Goal: Find specific page/section

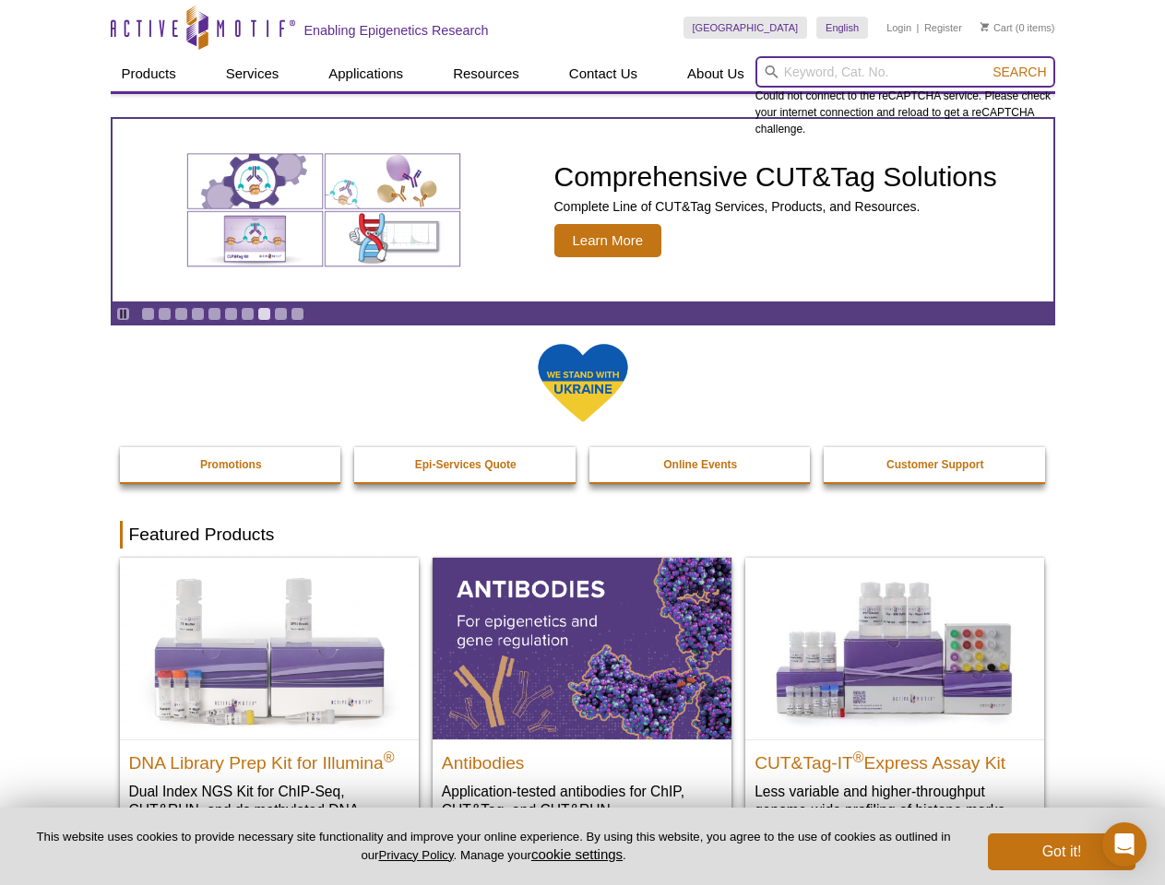
click at [905, 72] on input "search" at bounding box center [905, 71] width 300 height 31
click at [1019, 72] on span "Search" at bounding box center [1018, 72] width 53 height 15
click at [123, 314] on icon "Pause" at bounding box center [123, 314] width 12 height 12
click at [148, 314] on link "Go to slide 1" at bounding box center [148, 314] width 14 height 14
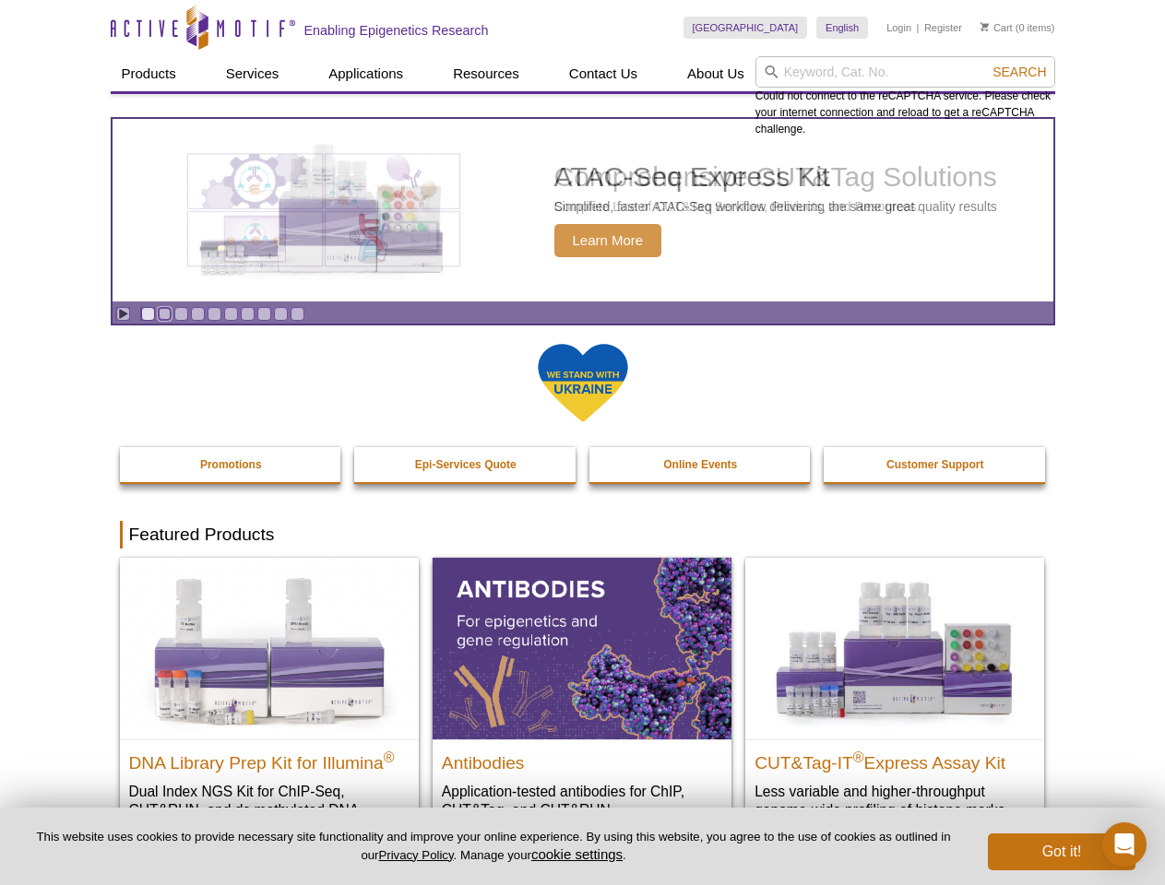
click at [164, 314] on link "Go to slide 2" at bounding box center [165, 314] width 14 height 14
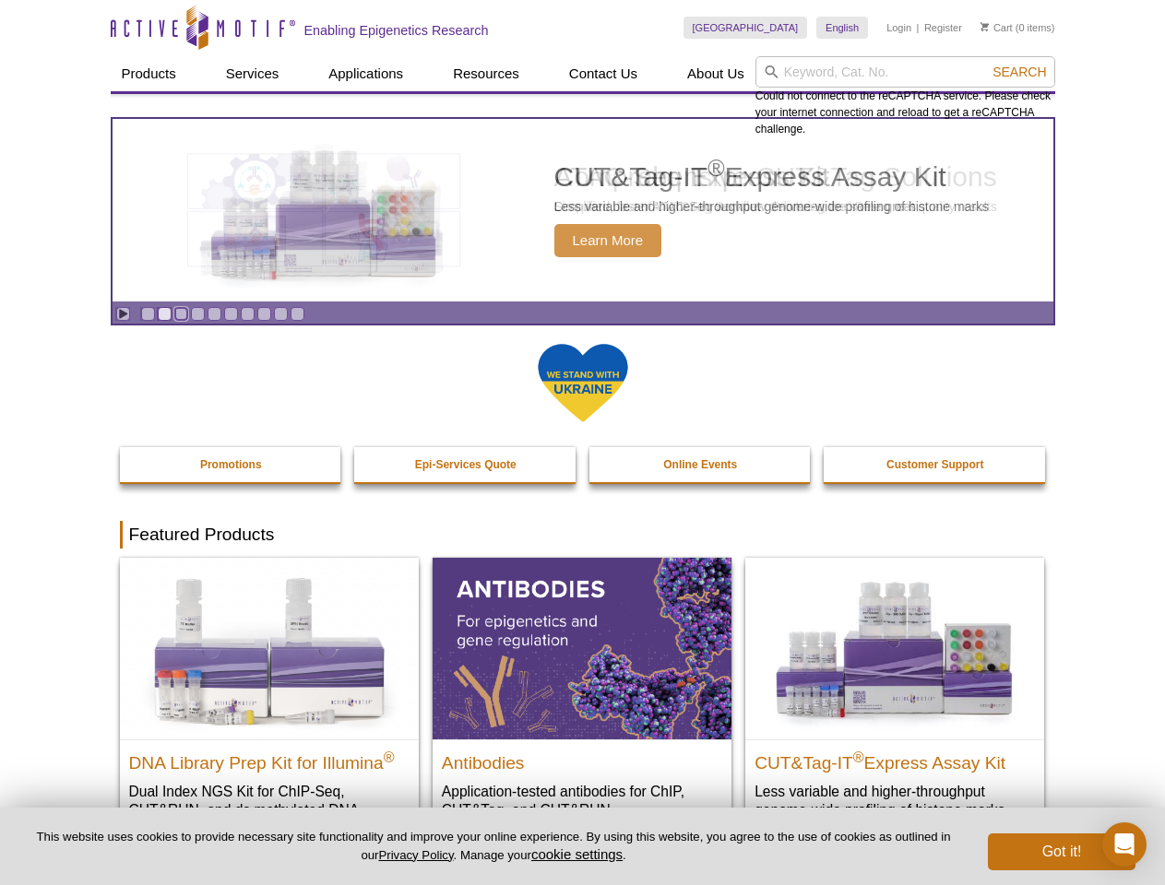
click at [181, 314] on link "Go to slide 3" at bounding box center [181, 314] width 14 height 14
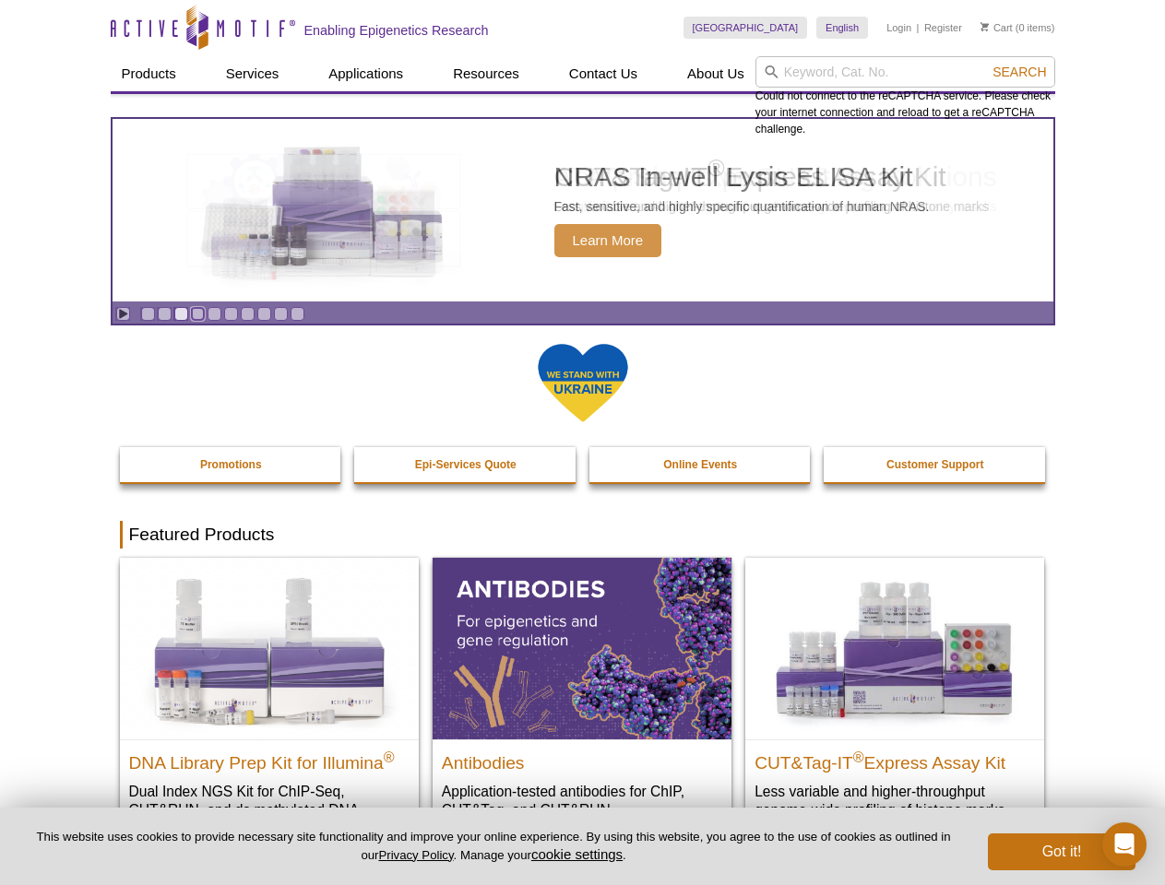
click at [197, 314] on link "Go to slide 4" at bounding box center [198, 314] width 14 height 14
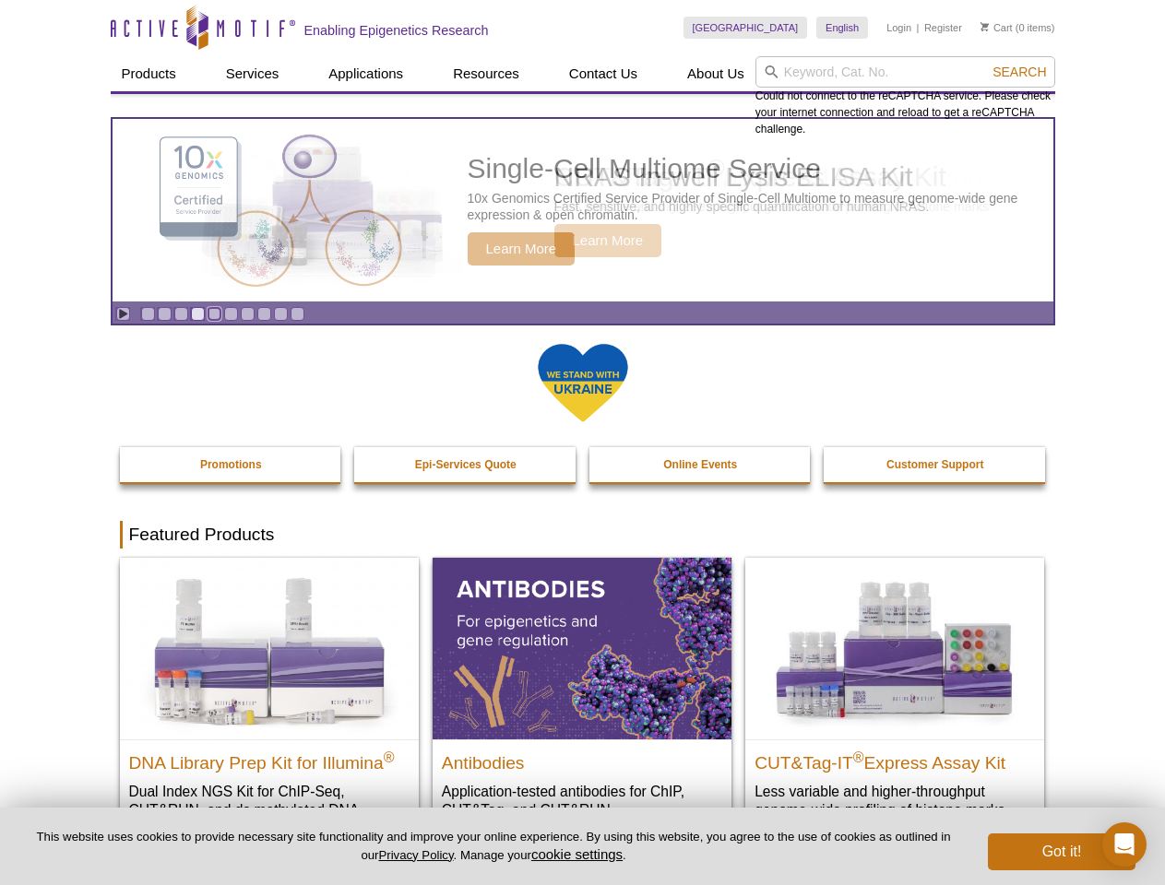
click at [214, 314] on link "Go to slide 5" at bounding box center [215, 314] width 14 height 14
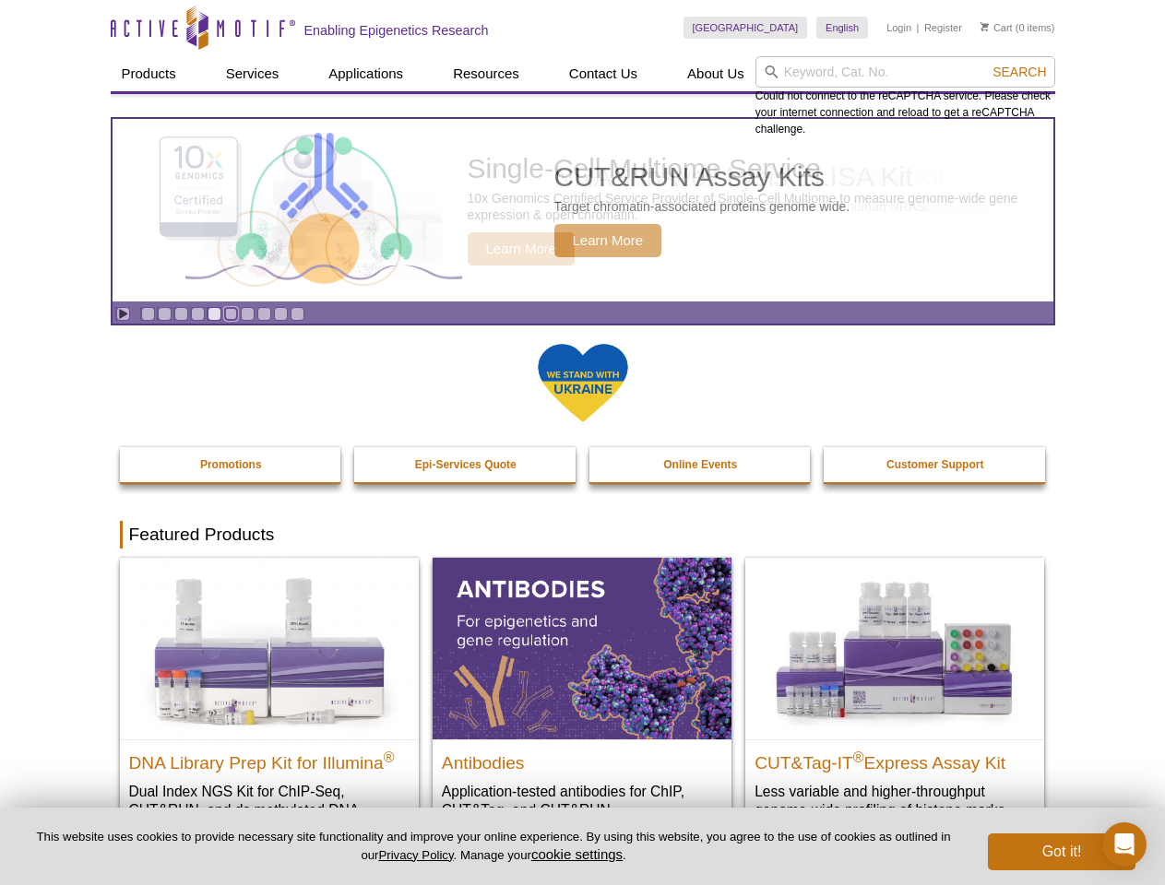
click at [231, 314] on link "Go to slide 6" at bounding box center [231, 314] width 14 height 14
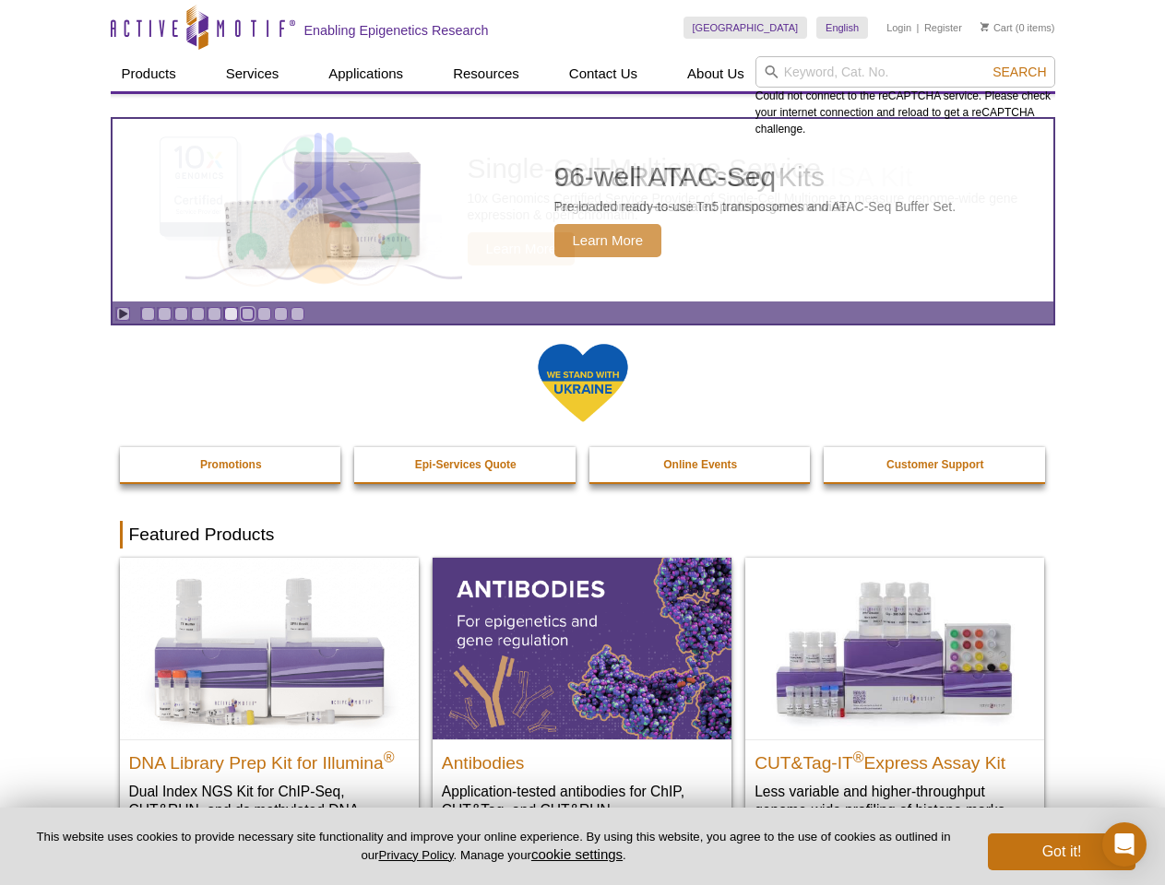
click at [247, 314] on link "Go to slide 7" at bounding box center [248, 314] width 14 height 14
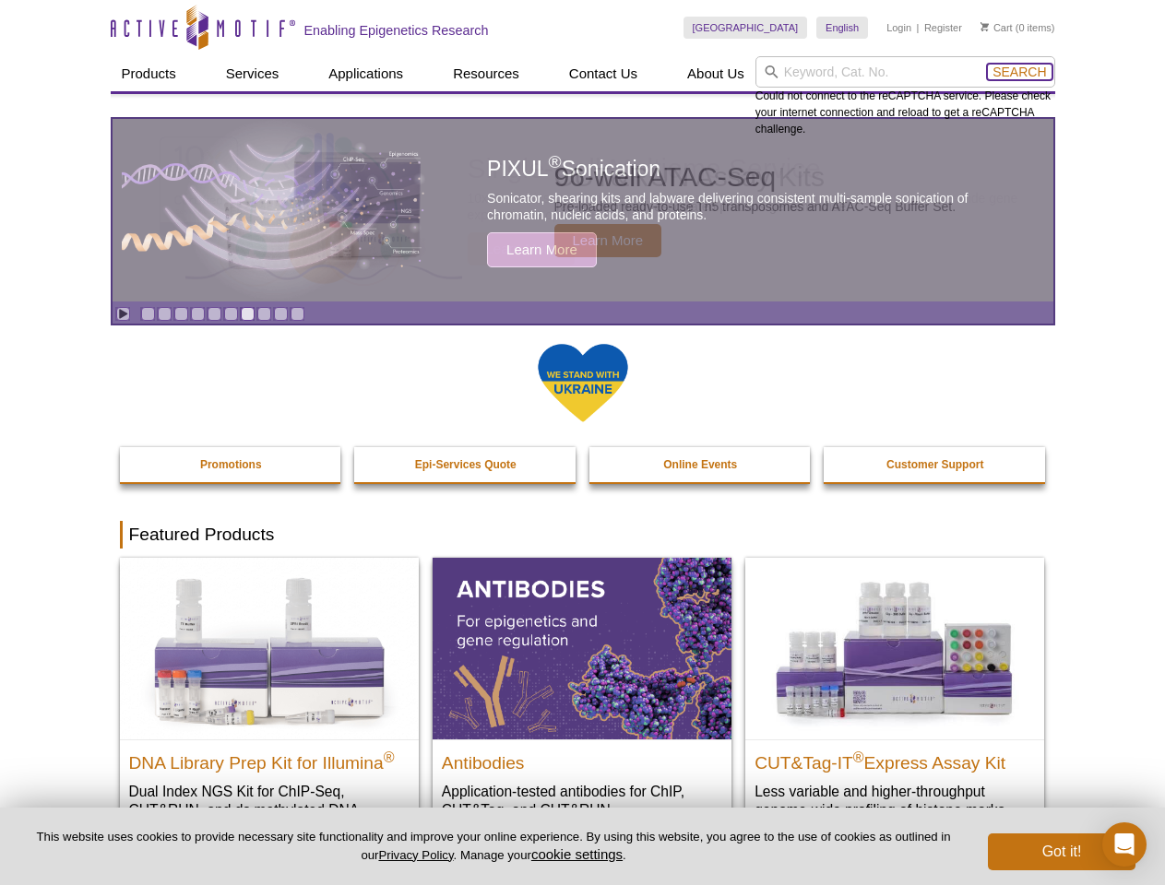
click at [1019, 72] on span "Search" at bounding box center [1018, 72] width 53 height 15
